Goal: Check status

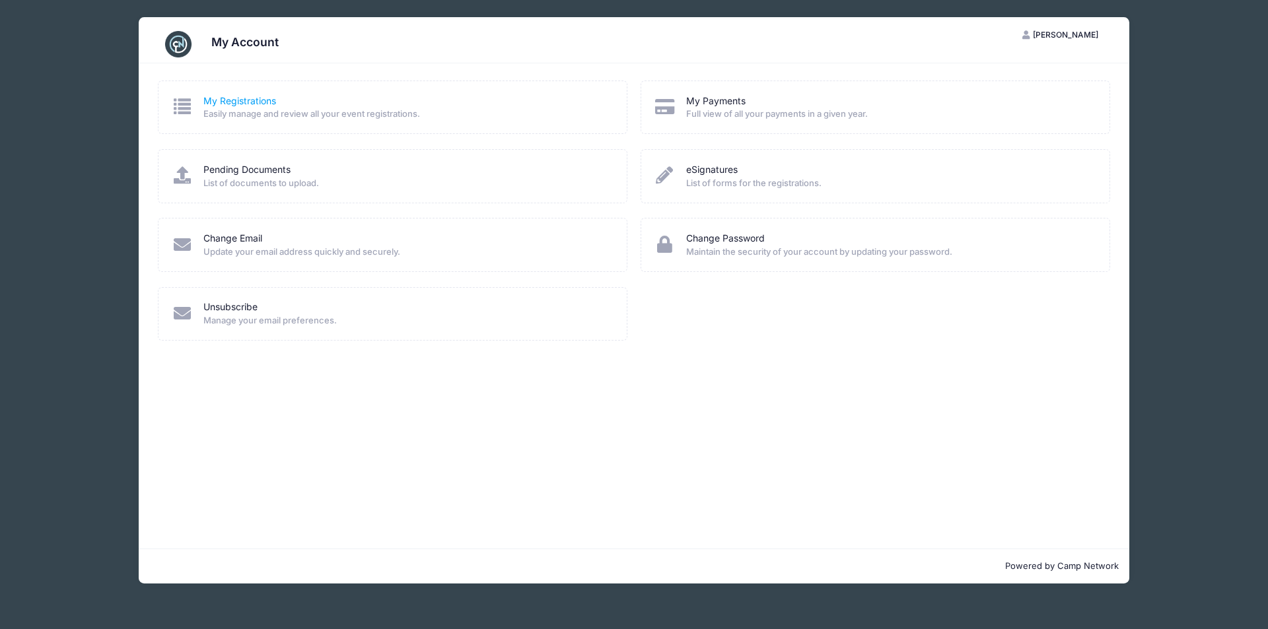
click at [219, 102] on link "My Registrations" at bounding box center [239, 101] width 73 height 14
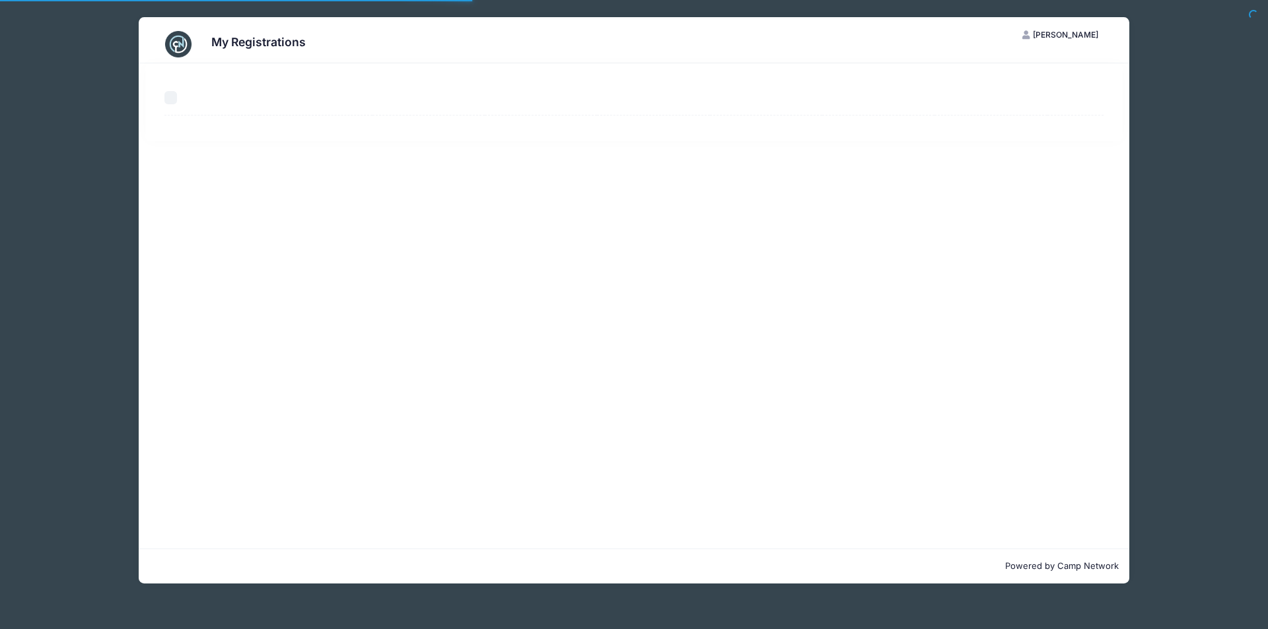
select select "50"
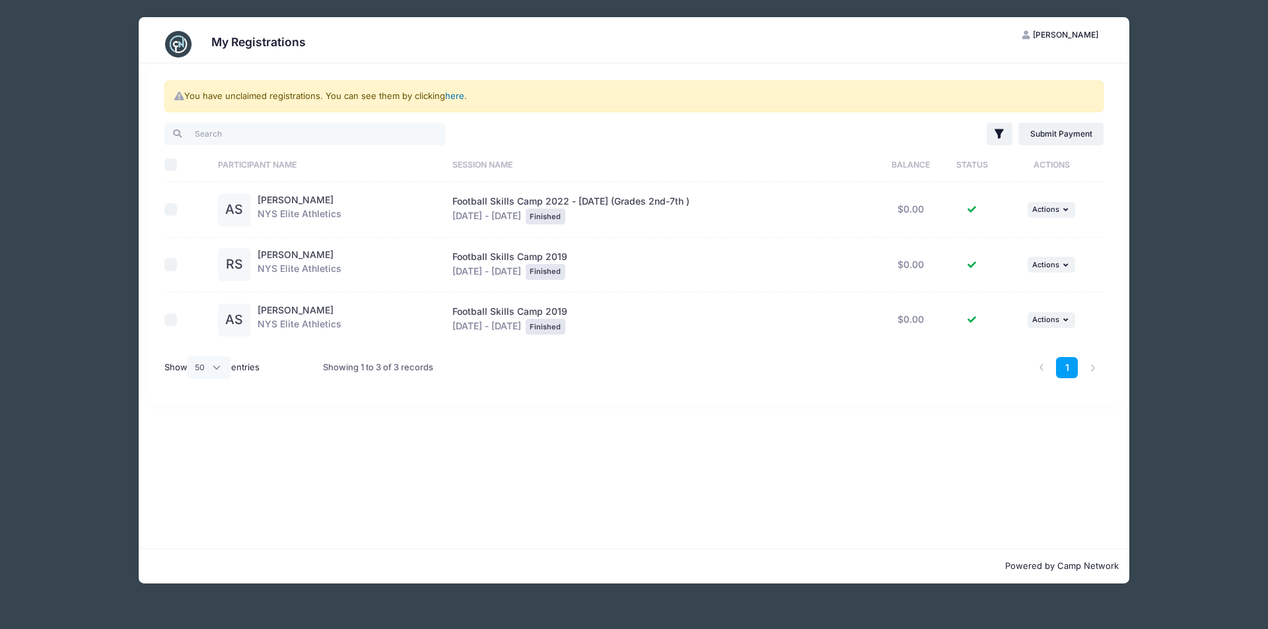
click at [457, 94] on link "here" at bounding box center [454, 95] width 19 height 11
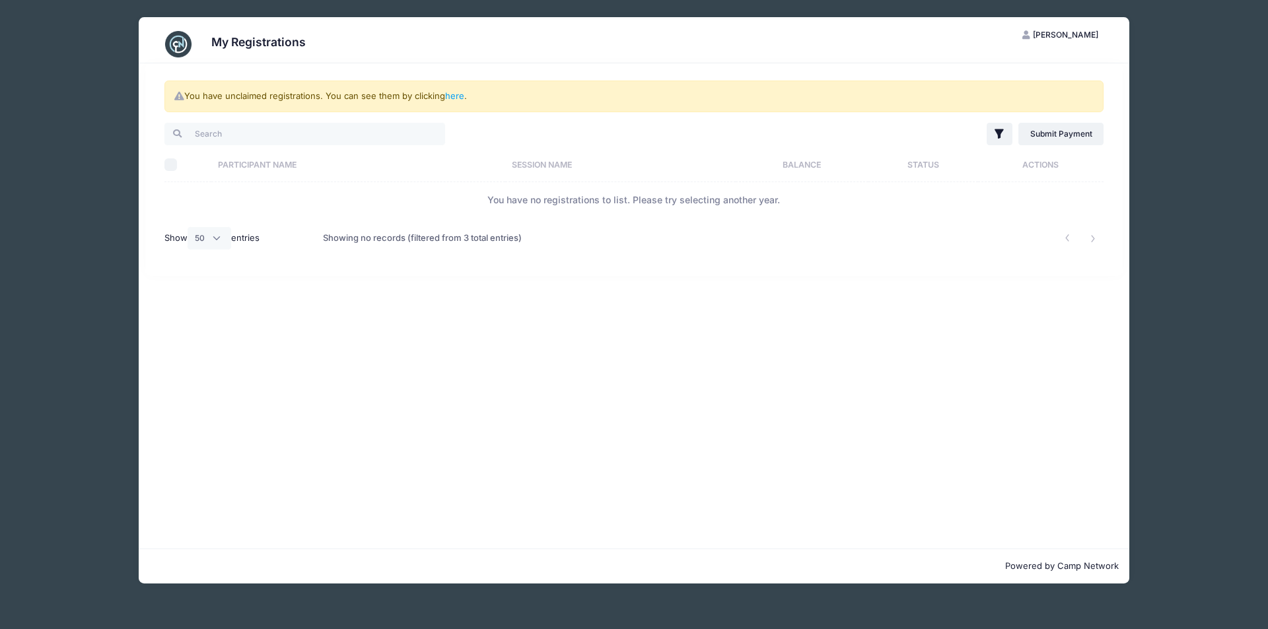
click at [179, 46] on img at bounding box center [178, 44] width 26 height 26
